Goal: Task Accomplishment & Management: Complete application form

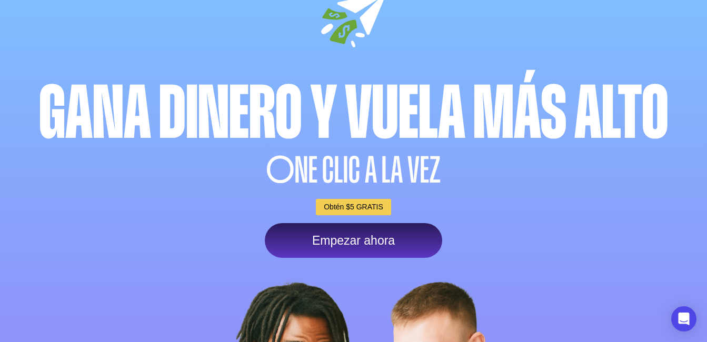
scroll to position [158, 0]
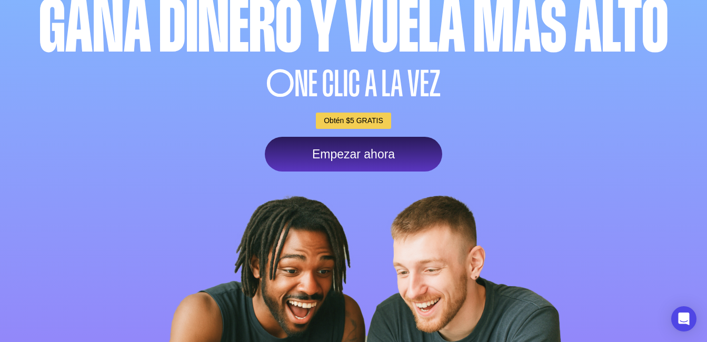
click at [356, 302] on div "Inicia sesión Gana dinero y vuela más alto O NE CLIC A LA VEZ Obtén $5 GRATIS E…" at bounding box center [354, 161] width 674 height 639
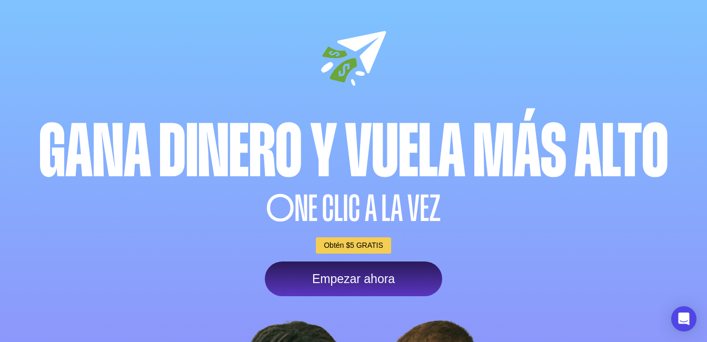
scroll to position [0, 0]
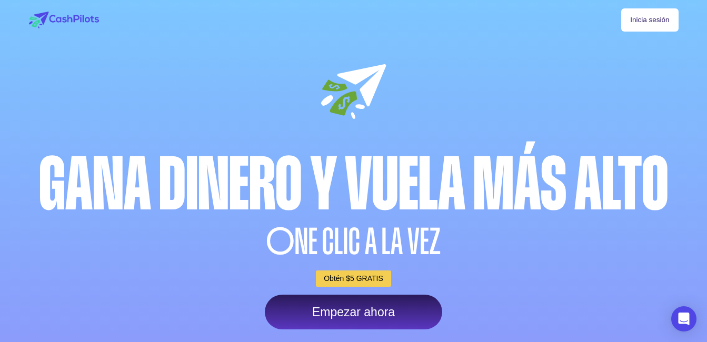
click at [387, 311] on link "Empezar ahora" at bounding box center [353, 312] width 177 height 35
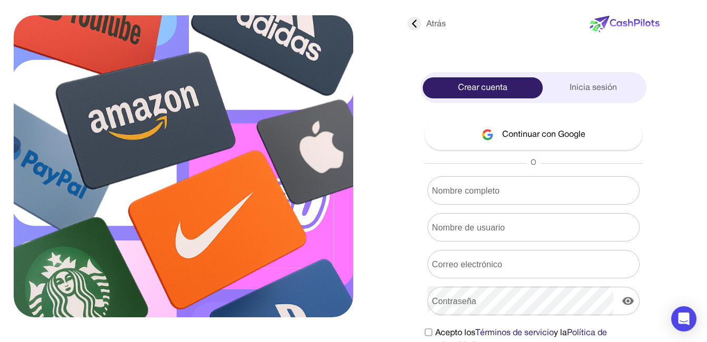
click at [580, 139] on font "Continuar con Google" at bounding box center [543, 135] width 83 height 13
click at [573, 125] on button "Continuar con Google" at bounding box center [534, 134] width 218 height 31
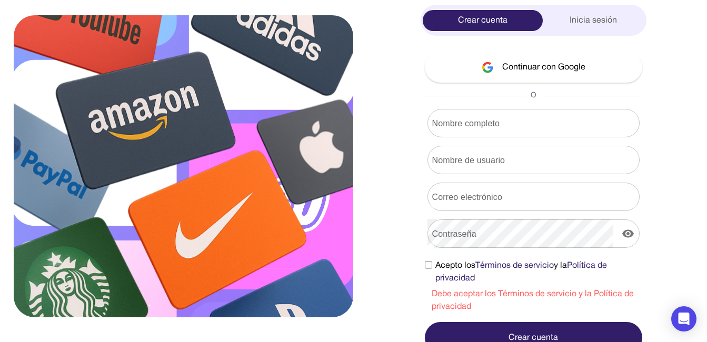
scroll to position [78, 0]
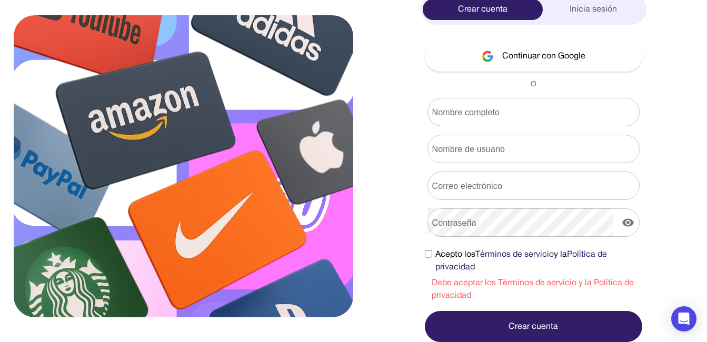
click at [446, 257] on span "Acepto los Términos de servicio y la Política de privacidad" at bounding box center [539, 261] width 207 height 25
click at [518, 60] on font "Continuar con Google" at bounding box center [543, 56] width 83 height 13
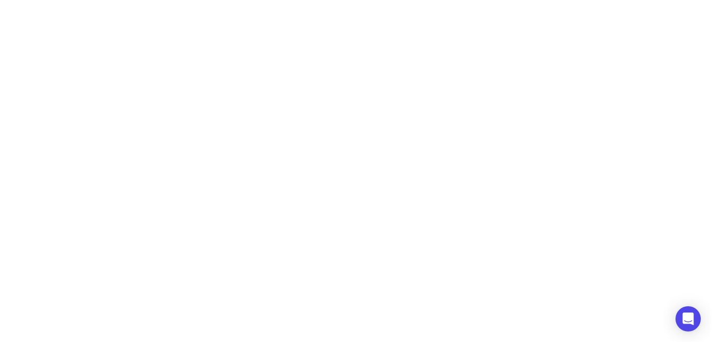
scroll to position [0, 0]
click at [180, 0] on html at bounding box center [357, 0] width 715 height 0
click at [698, 324] on div "Abra Intercom Messenger" at bounding box center [692, 319] width 28 height 28
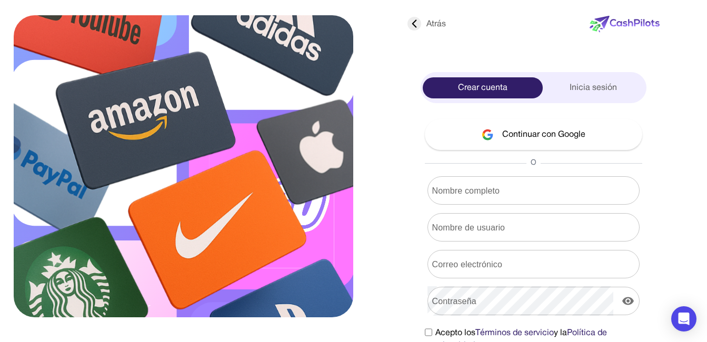
scroll to position [50, 0]
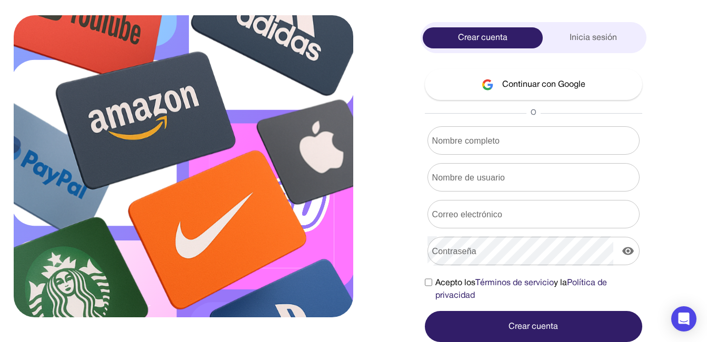
click at [436, 285] on span "Acepto los Términos de servicio y la Política de privacidad" at bounding box center [539, 289] width 207 height 25
click at [543, 82] on font "Continuar con Google" at bounding box center [543, 84] width 83 height 13
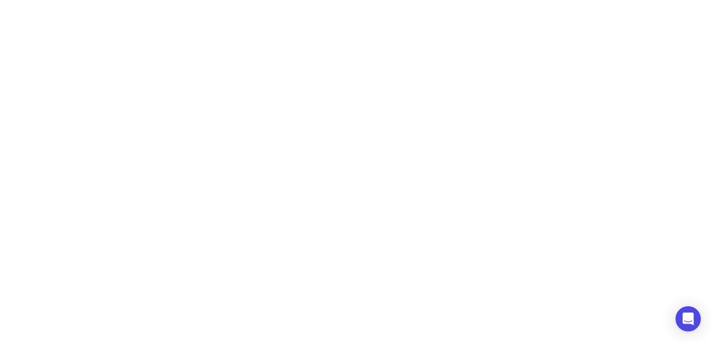
scroll to position [0, 0]
